Goal: Navigation & Orientation: Find specific page/section

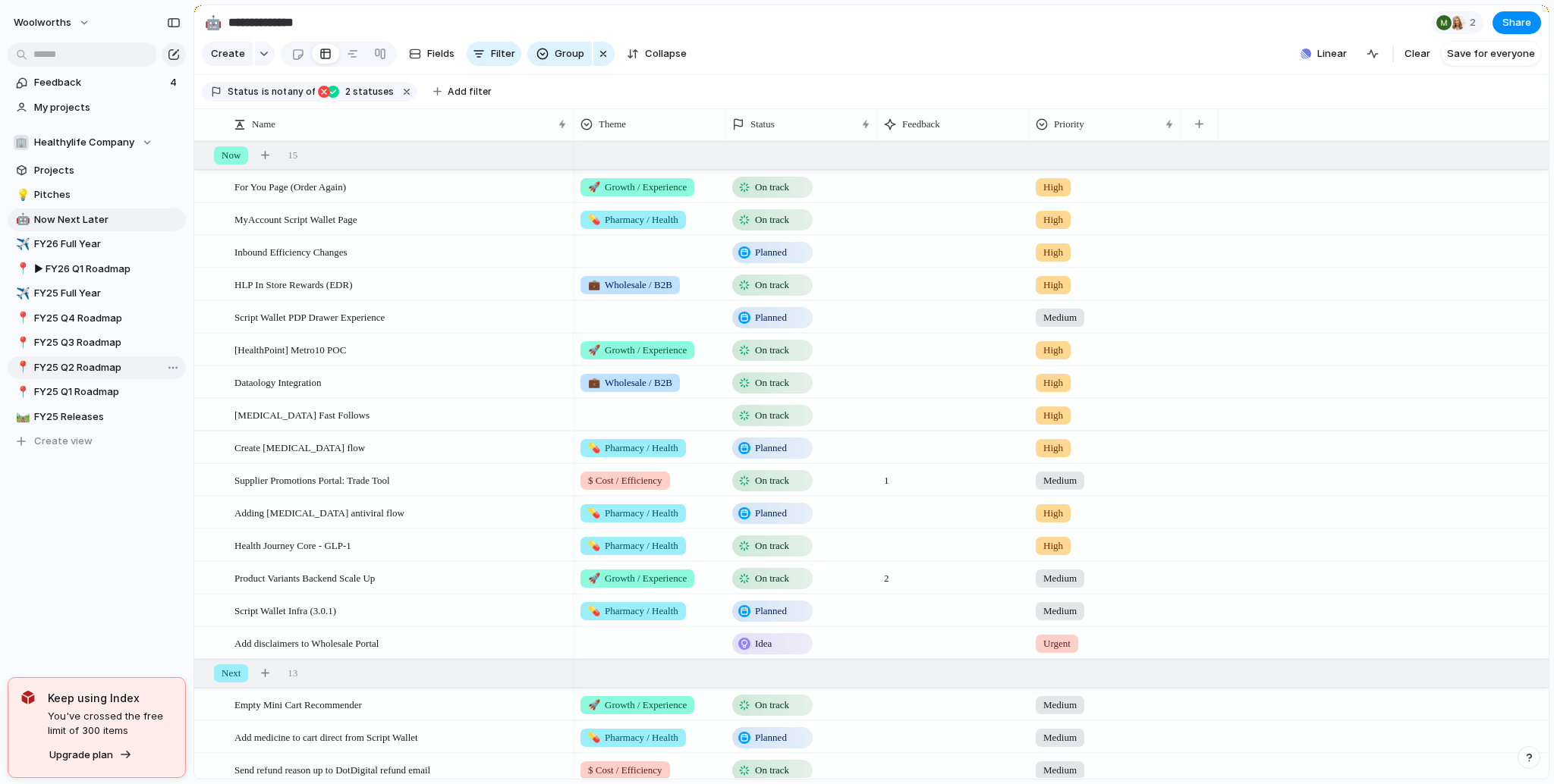
click at [94, 364] on span "FY25 Q2 Roadmap" at bounding box center [107, 367] width 146 height 15
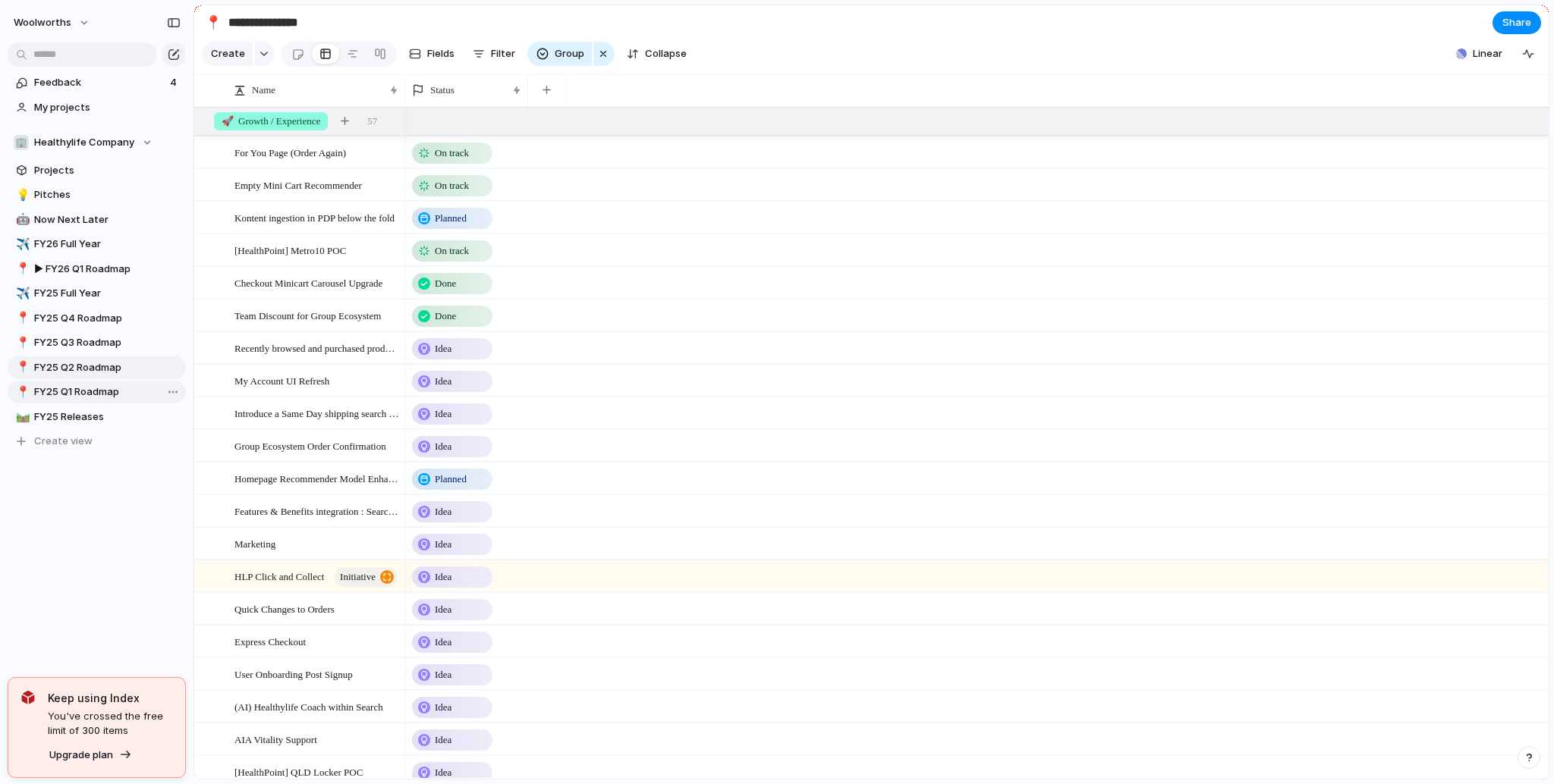
click at [64, 387] on span "FY25 Q1 Roadmap" at bounding box center [107, 392] width 146 height 15
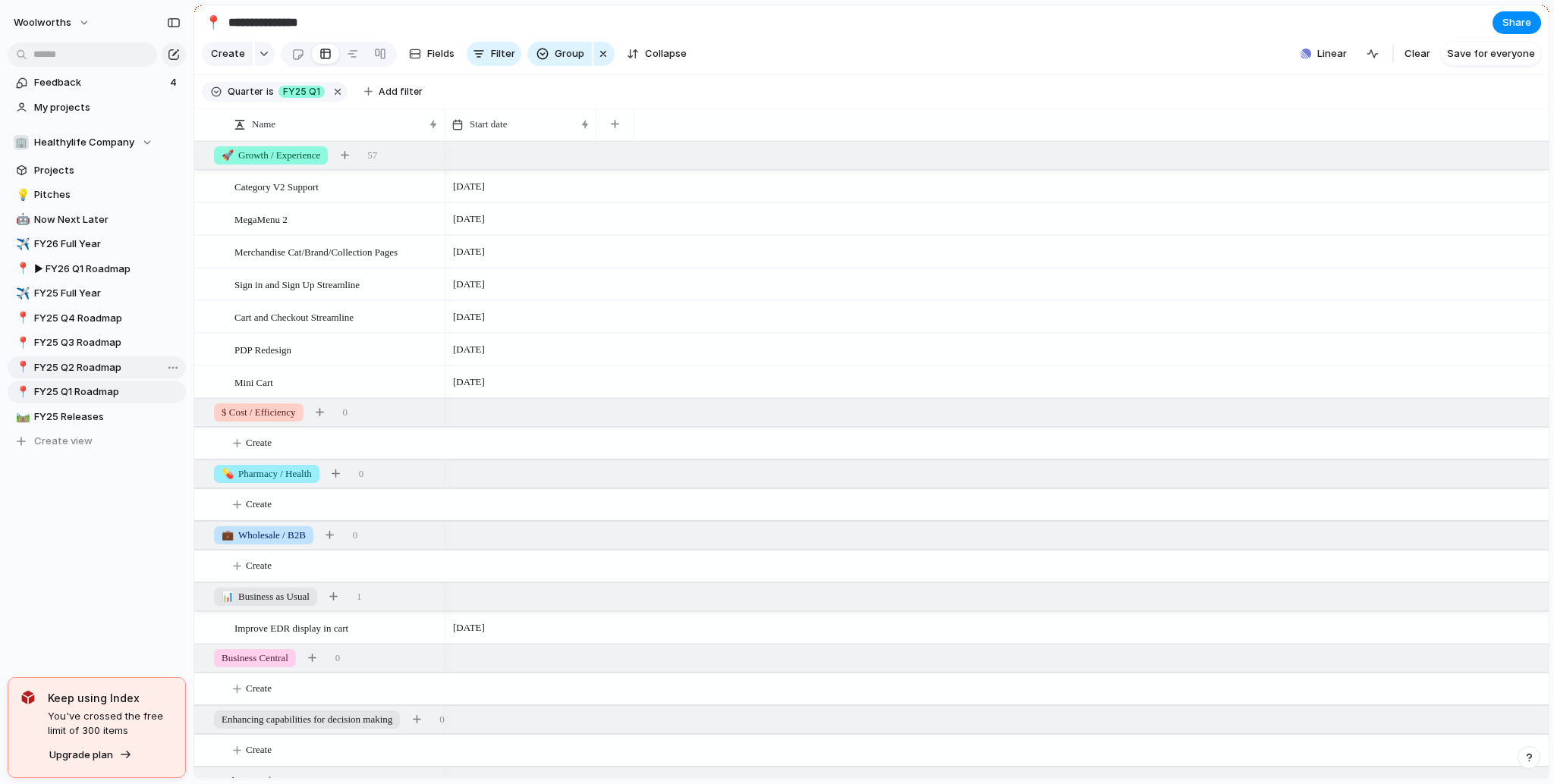
click at [77, 364] on span "FY25 Q2 Roadmap" at bounding box center [107, 367] width 146 height 15
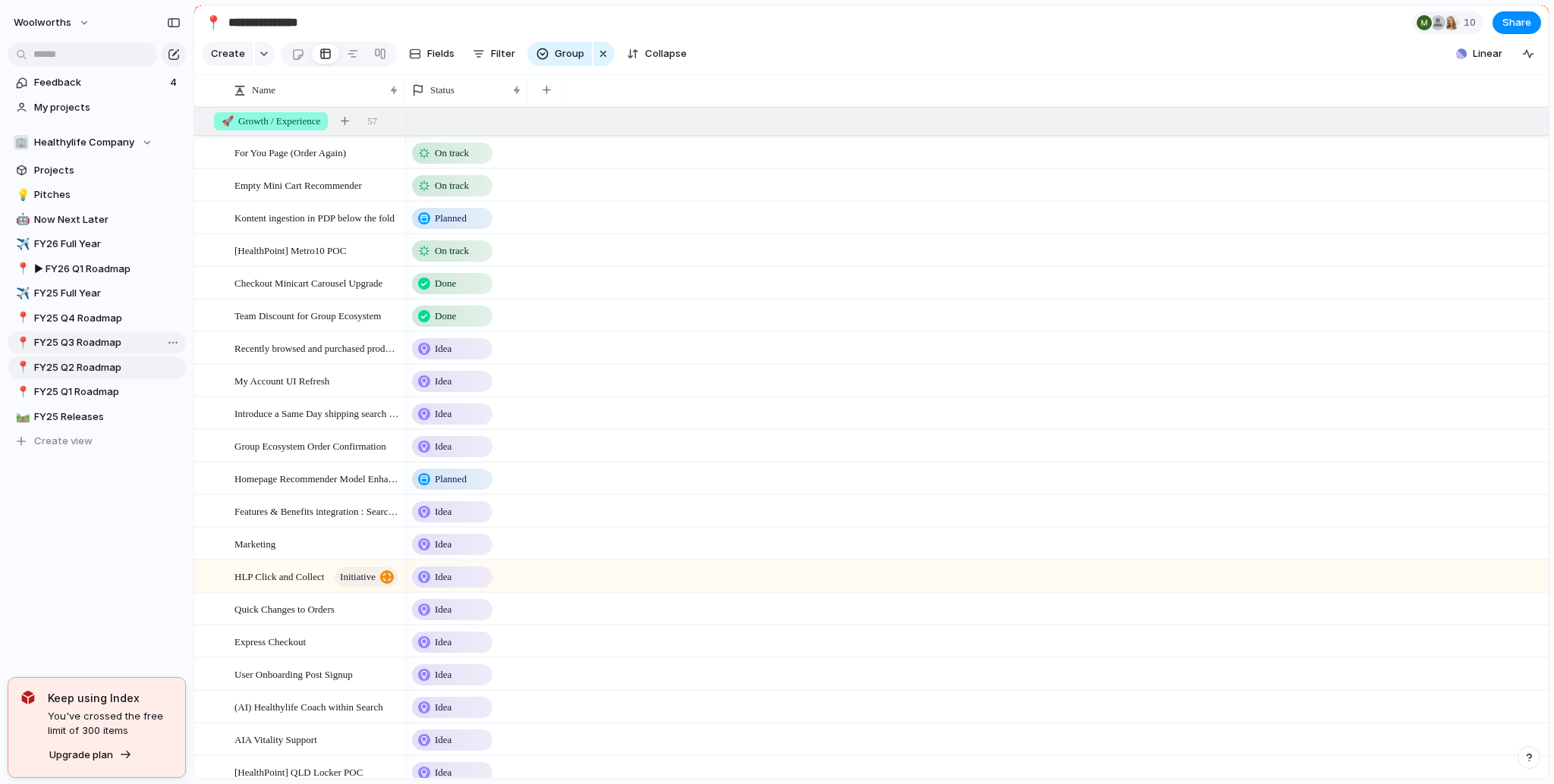
click at [79, 340] on span "FY25 Q3 Roadmap" at bounding box center [107, 343] width 146 height 15
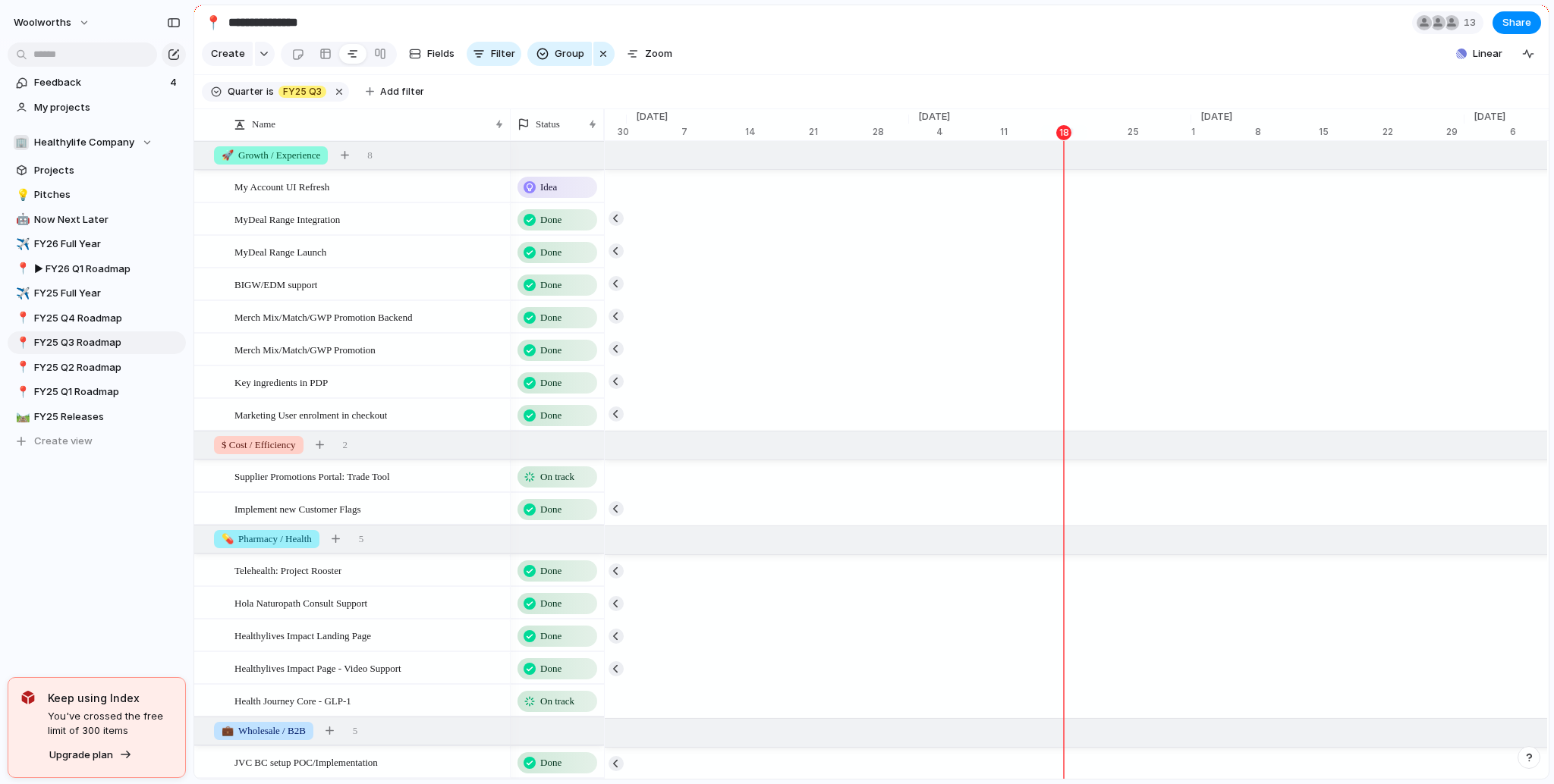
scroll to position [0, 9676]
click at [113, 144] on span "Healthylife Company" at bounding box center [84, 142] width 100 height 15
click at [85, 520] on div "🏢 Healthylife Company 🛠️ Insights & Analytics ⚡ Product & Design 🔧 Tech Interna…" at bounding box center [777, 392] width 1554 height 784
click at [84, 262] on span "▶︎ FY26 Q1 Roadmap" at bounding box center [107, 269] width 146 height 15
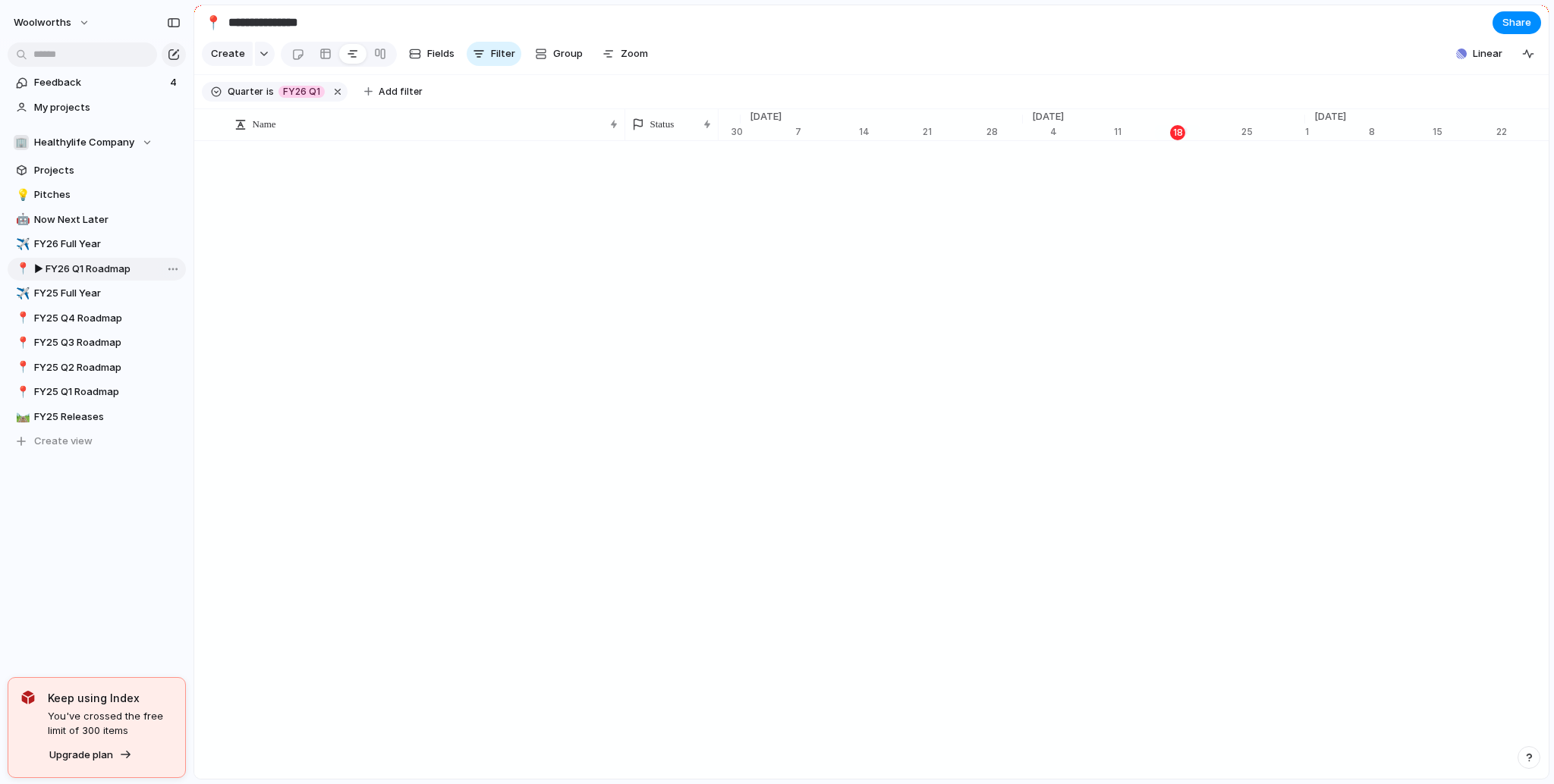
type input "**********"
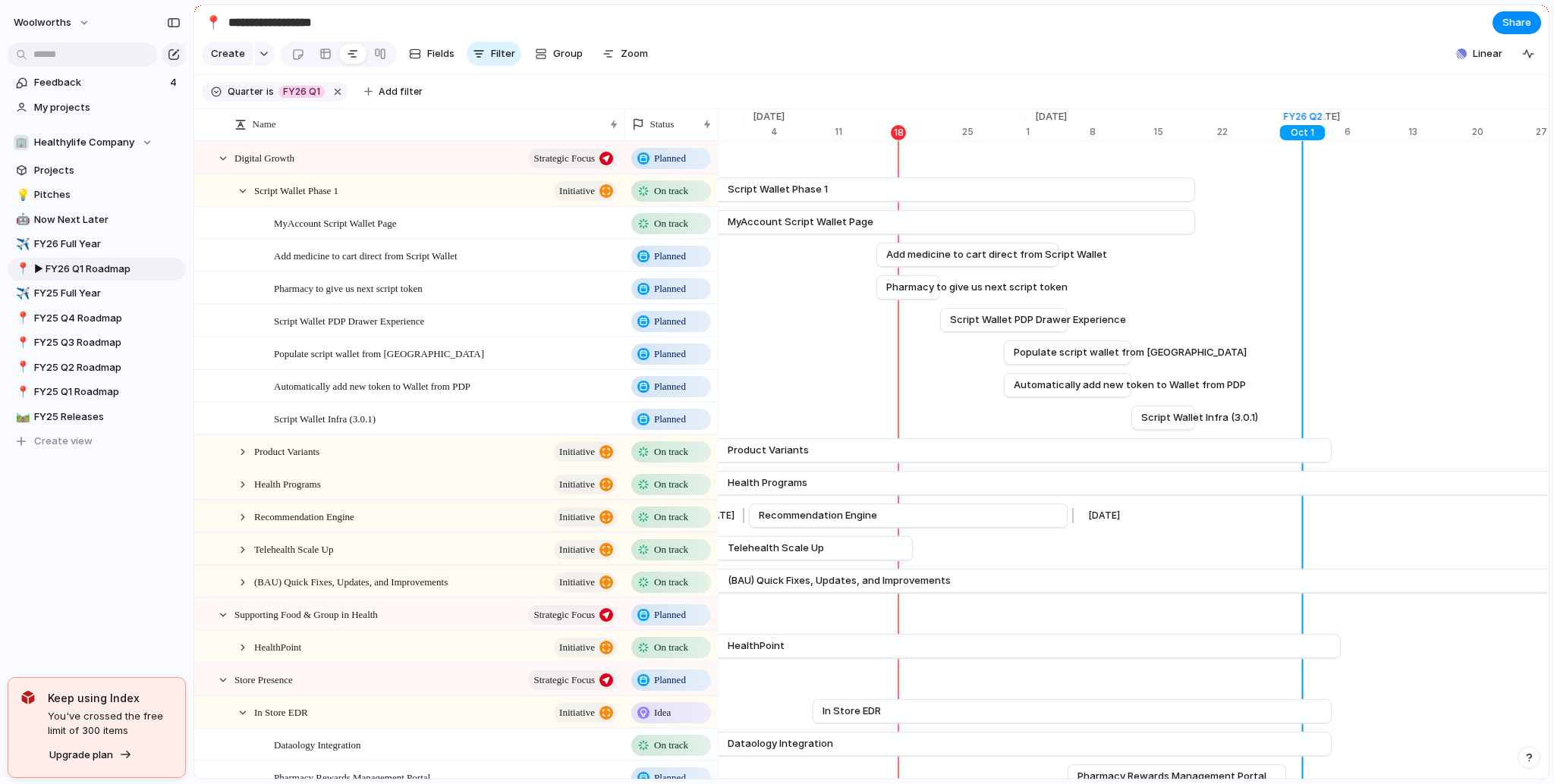
scroll to position [0, 9960]
